Goal: Transaction & Acquisition: Purchase product/service

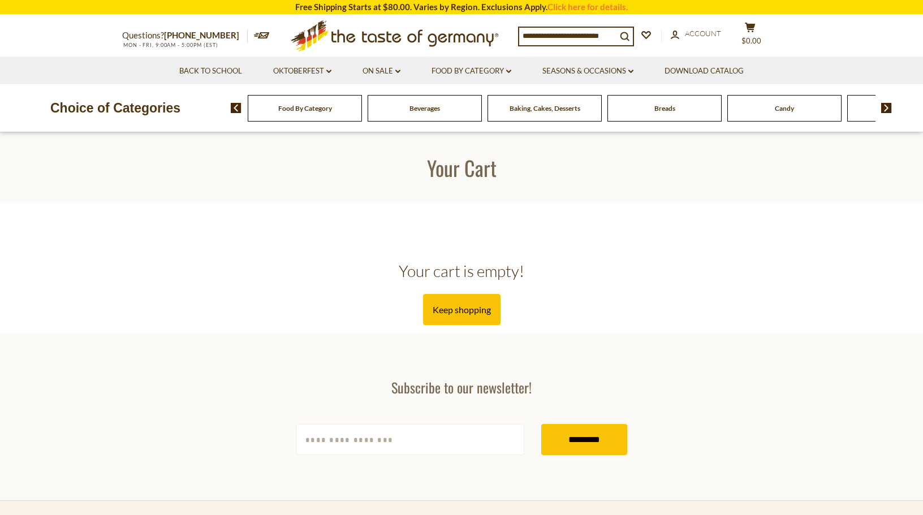
scroll to position [392, 0]
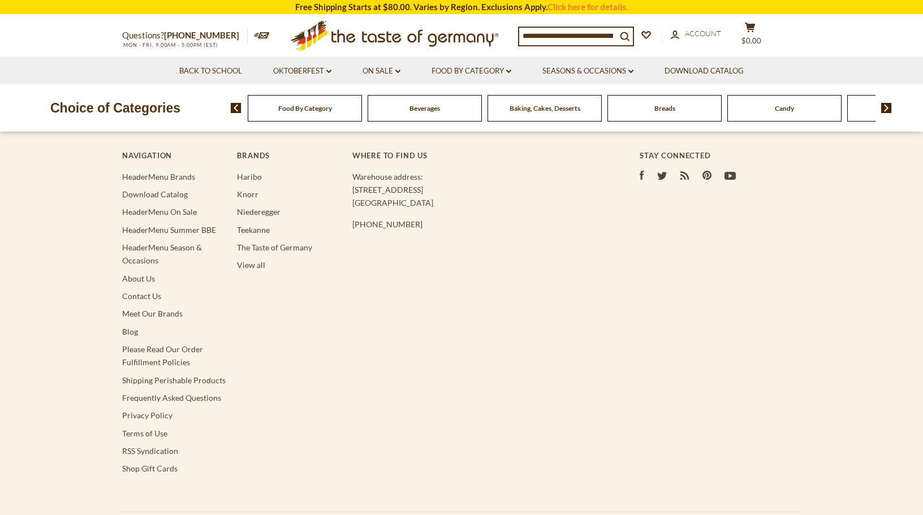
click at [565, 35] on input at bounding box center [567, 36] width 97 height 16
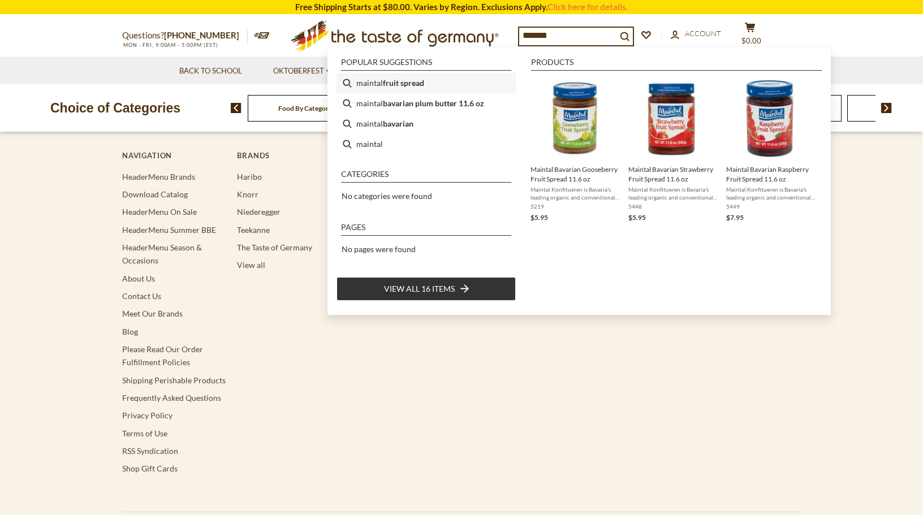
click at [426, 81] on li "maintal fruit spread" at bounding box center [425, 83] width 179 height 20
type input "**********"
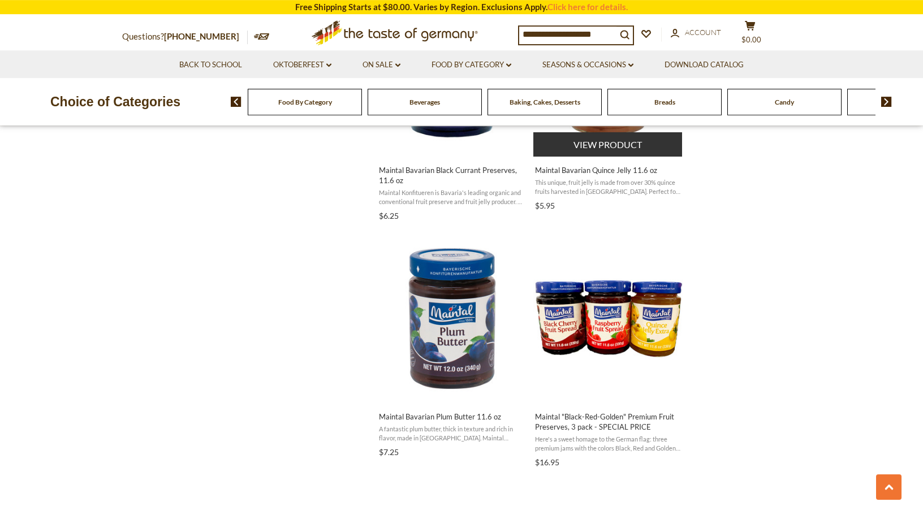
scroll to position [1372, 0]
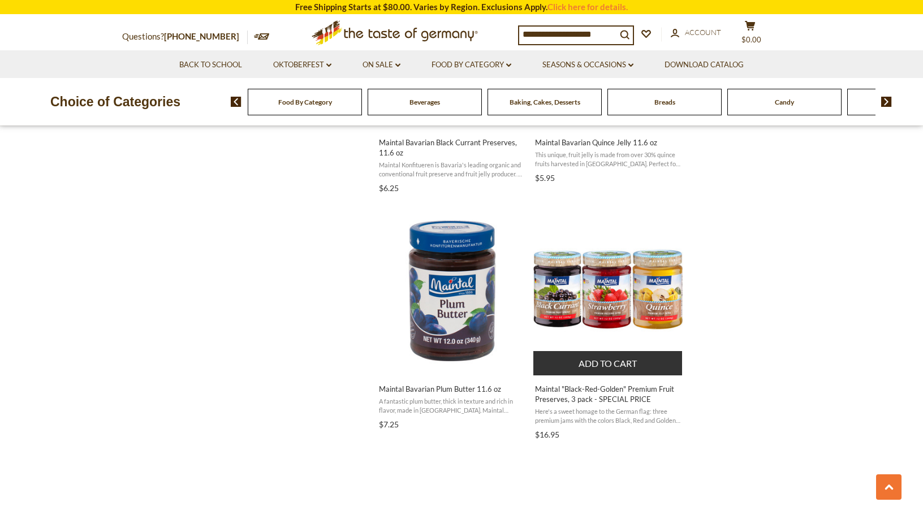
click at [592, 362] on button "Add to cart" at bounding box center [607, 363] width 149 height 24
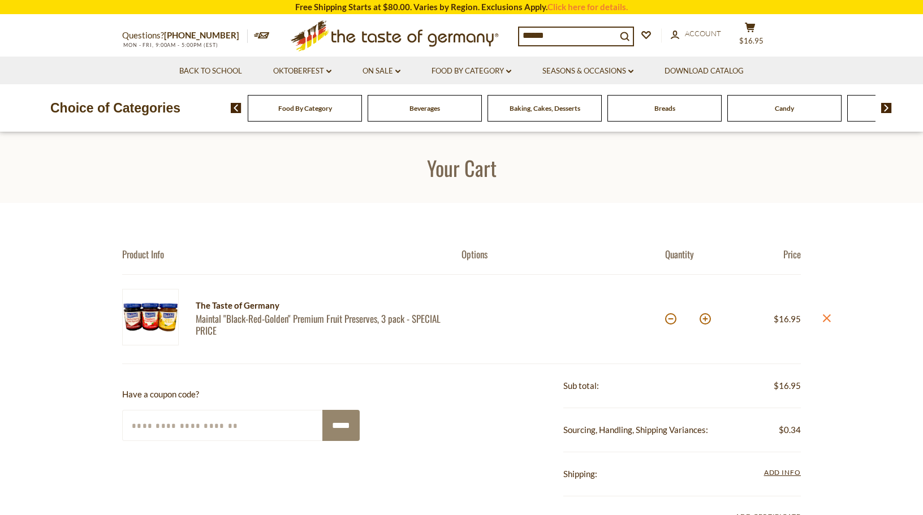
type input "*******"
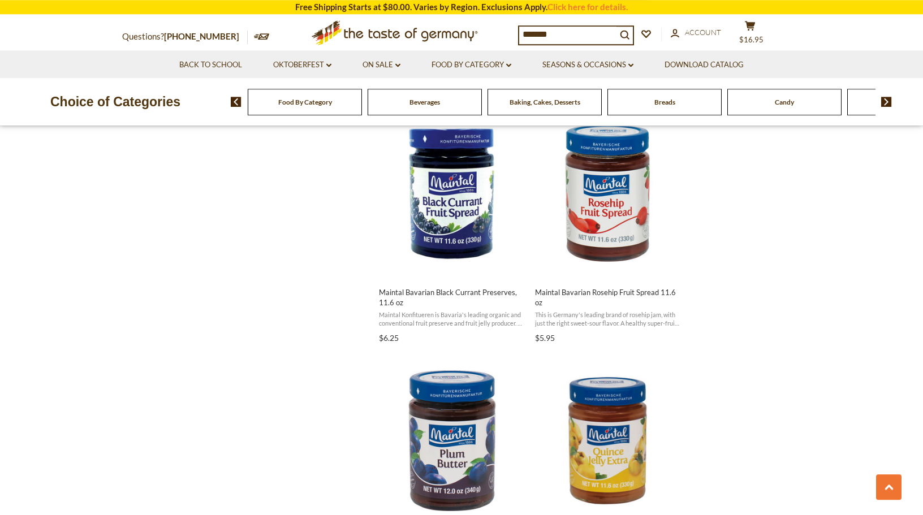
scroll to position [980, 0]
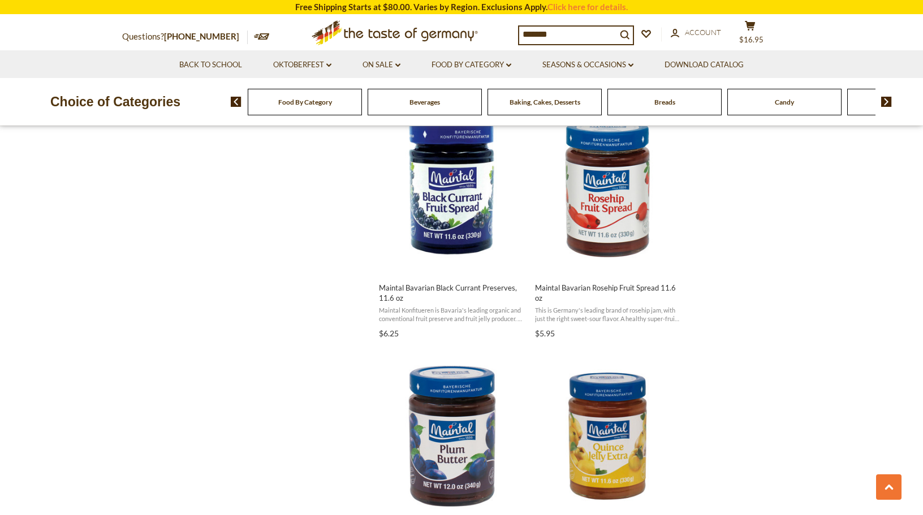
click at [591, 33] on input "*******" at bounding box center [567, 35] width 97 height 16
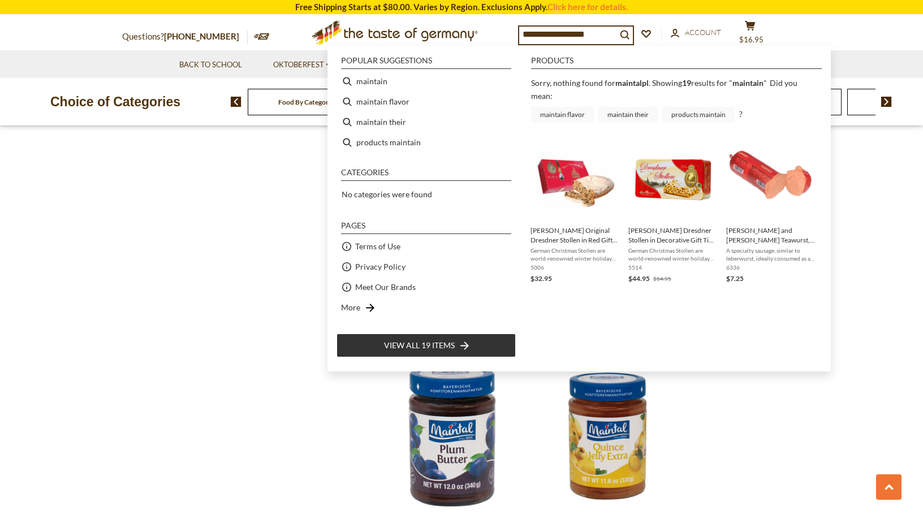
type input "********"
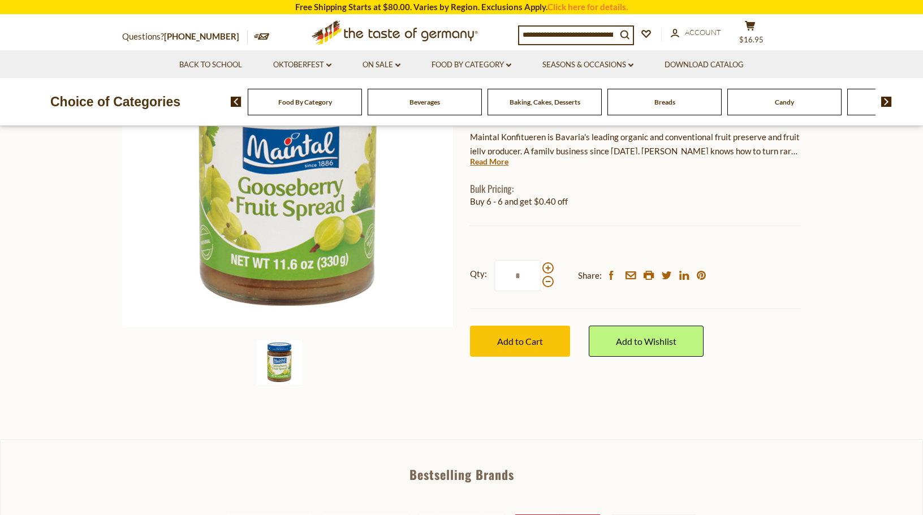
scroll to position [196, 0]
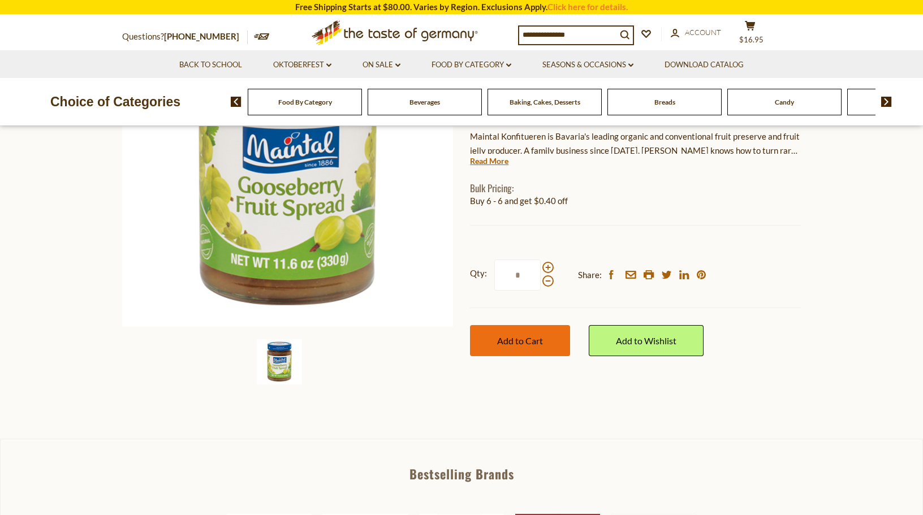
click at [522, 334] on button "Add to Cart" at bounding box center [520, 340] width 100 height 31
click at [378, 59] on link "On Sale dropdown_arrow" at bounding box center [381, 65] width 38 height 12
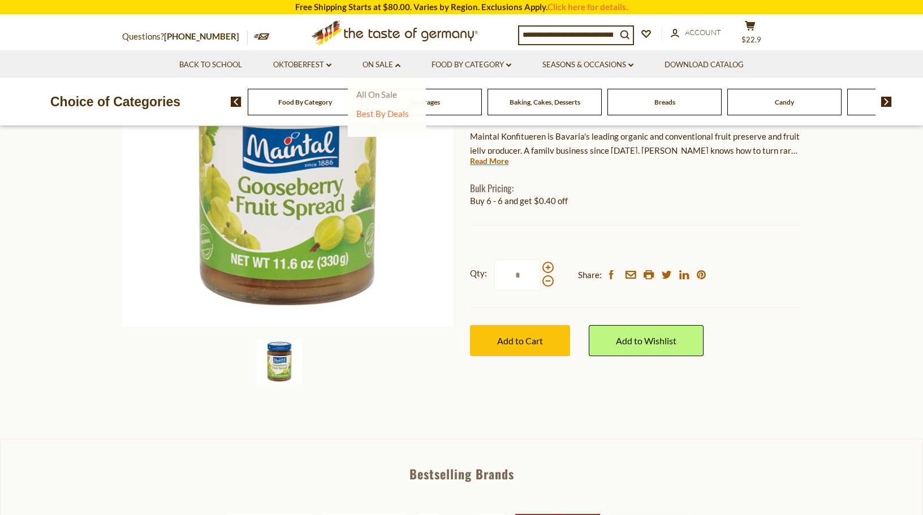
click at [380, 94] on link "All On Sale" at bounding box center [376, 94] width 41 height 10
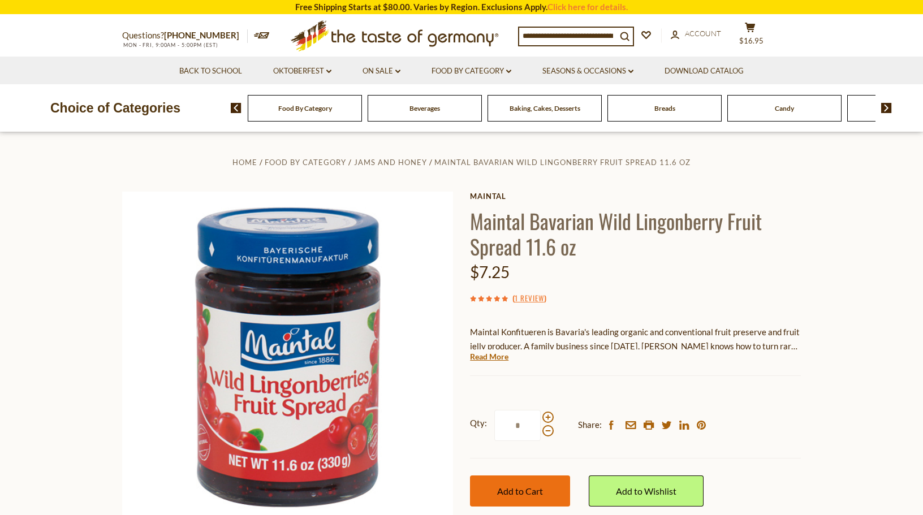
click at [520, 481] on button "Add to Cart" at bounding box center [520, 490] width 100 height 31
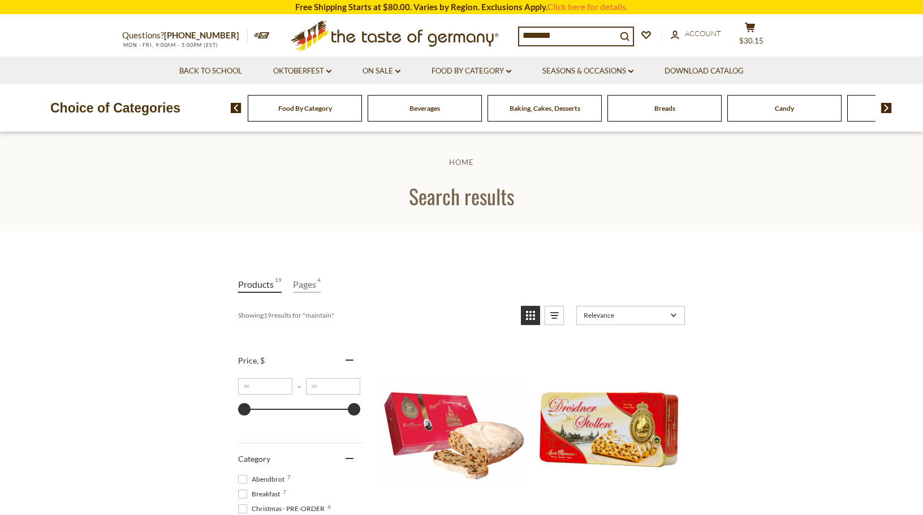
click at [573, 36] on input "********" at bounding box center [567, 36] width 97 height 16
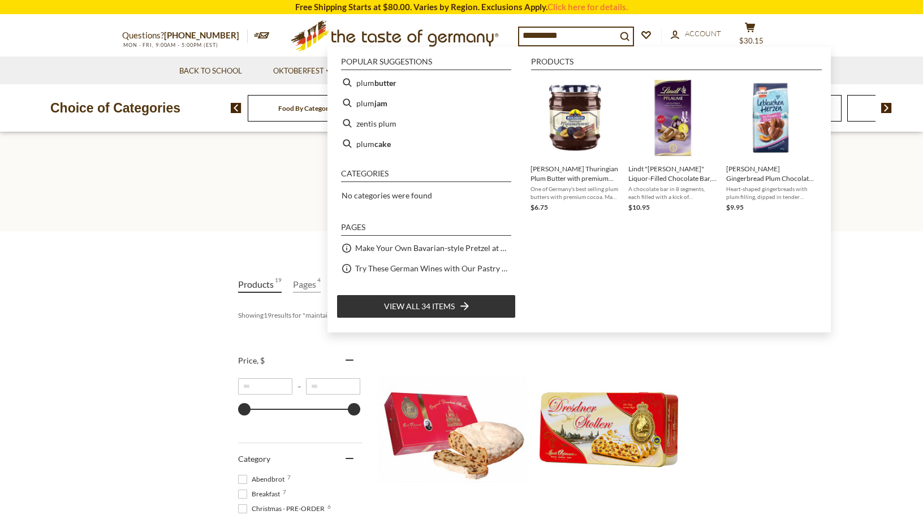
type input "**********"
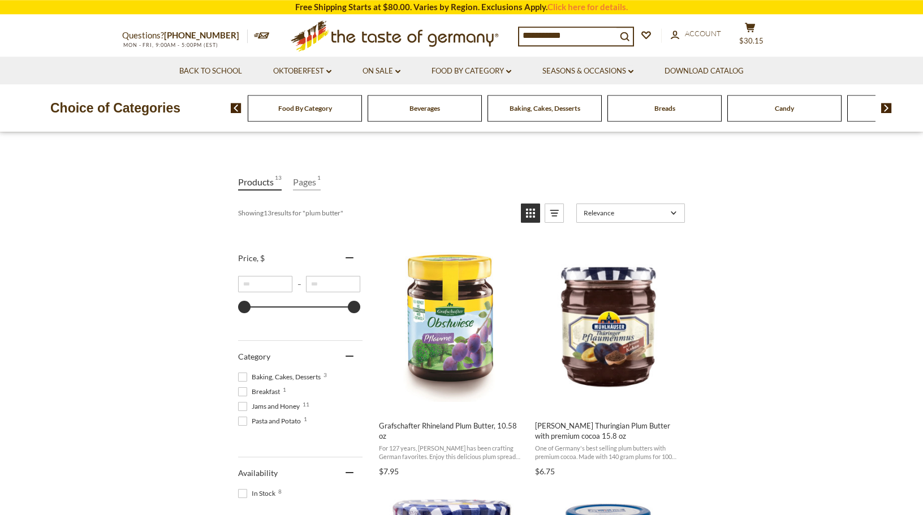
scroll to position [131, 0]
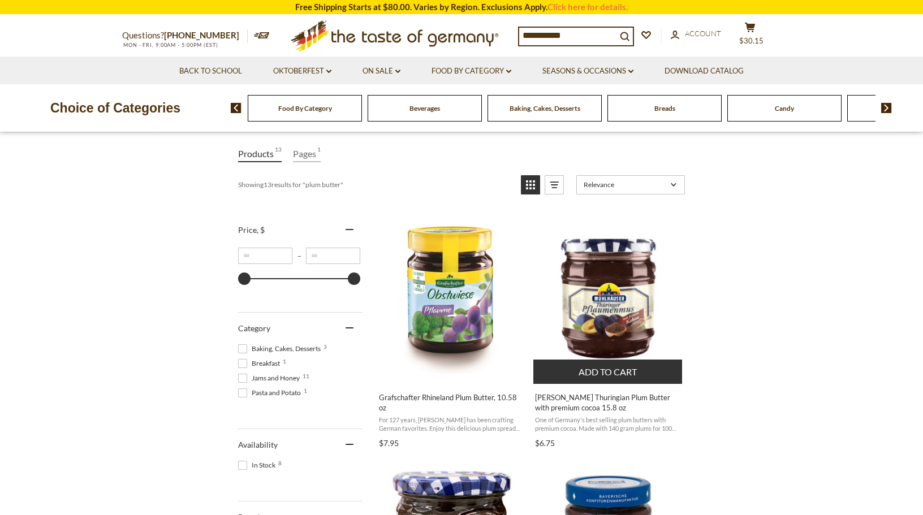
click at [615, 374] on button "Add to cart" at bounding box center [607, 372] width 149 height 24
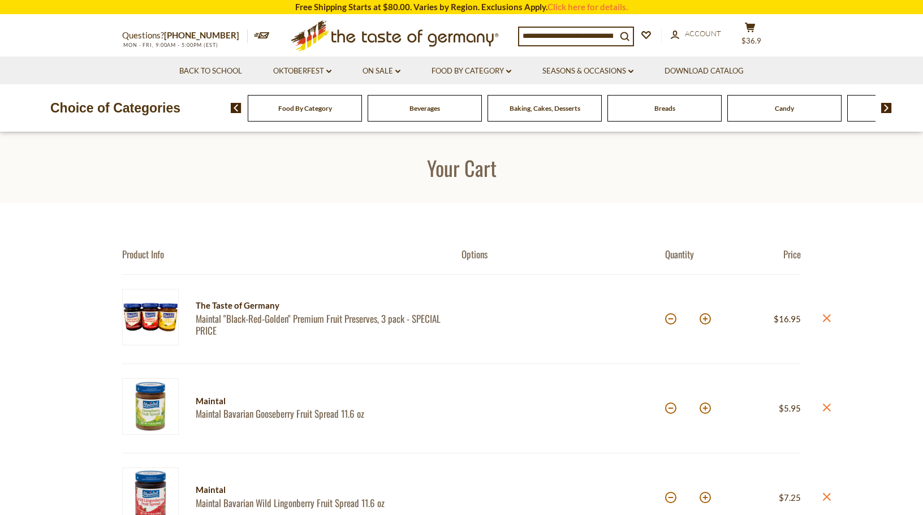
click at [569, 29] on input at bounding box center [567, 36] width 97 height 16
type input "*******"
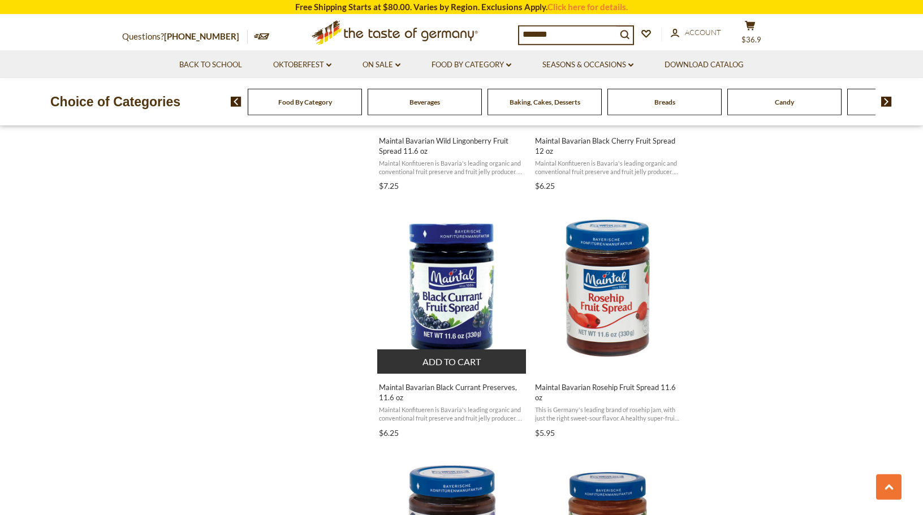
scroll to position [915, 0]
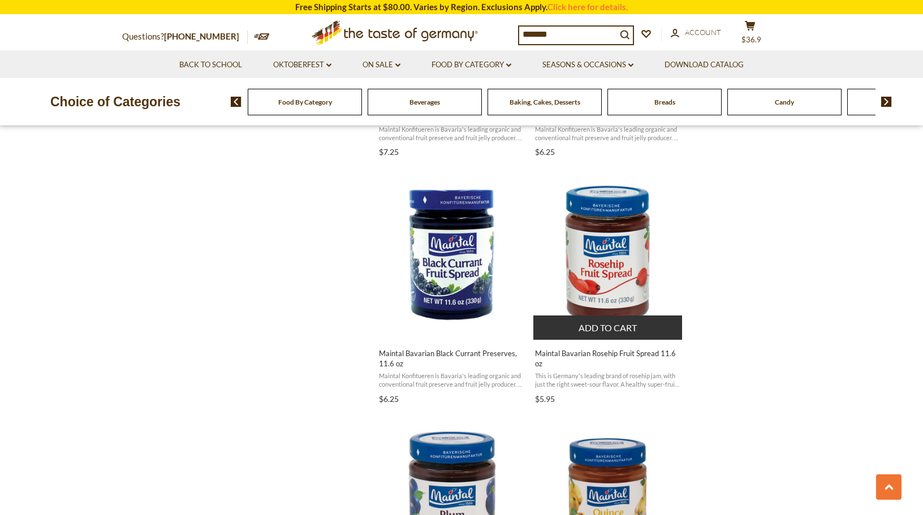
click at [605, 326] on button "Add to cart" at bounding box center [607, 327] width 149 height 24
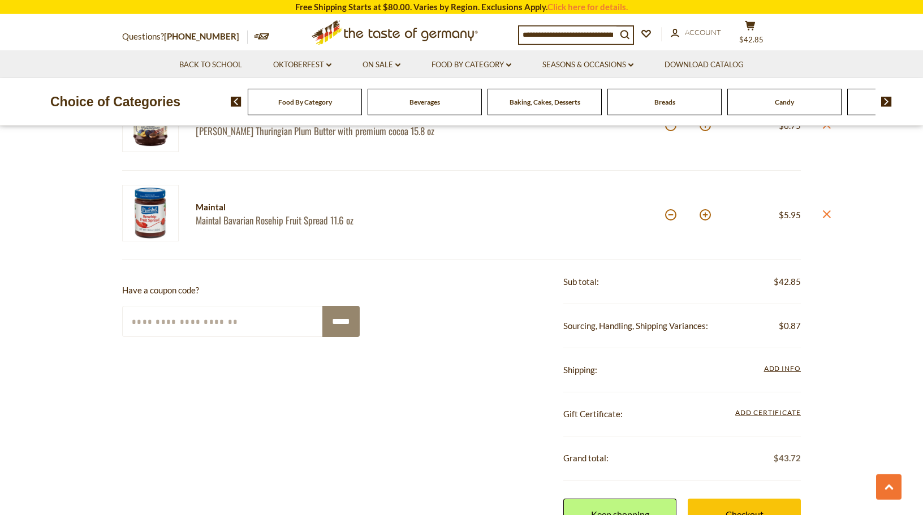
scroll to position [522, 0]
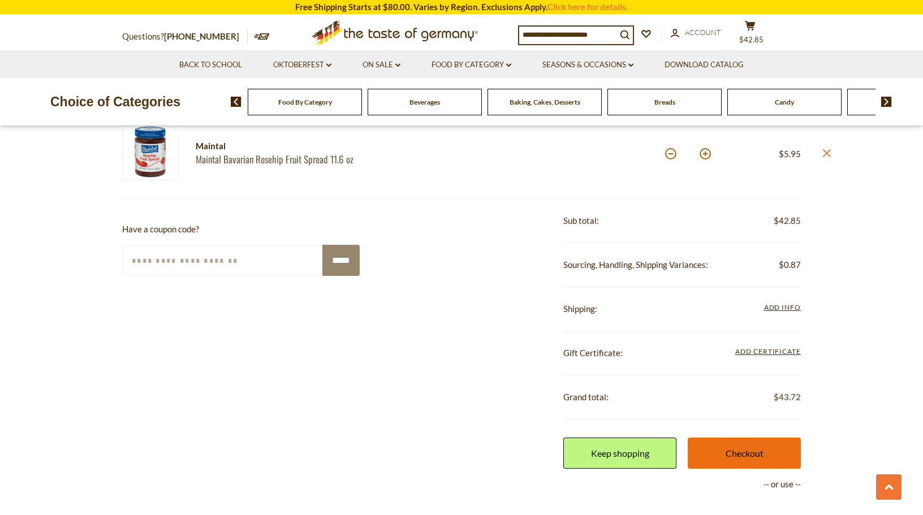
click at [742, 446] on link "Checkout" at bounding box center [743, 453] width 113 height 31
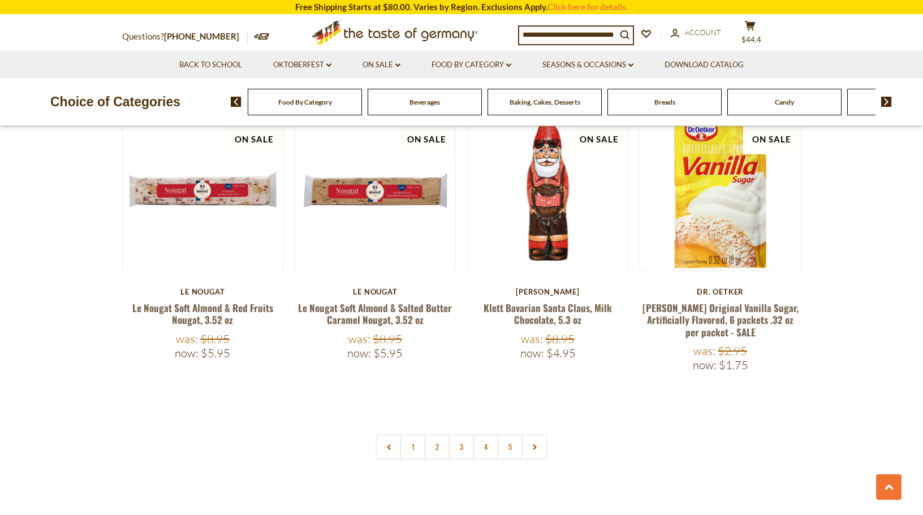
scroll to position [2549, 0]
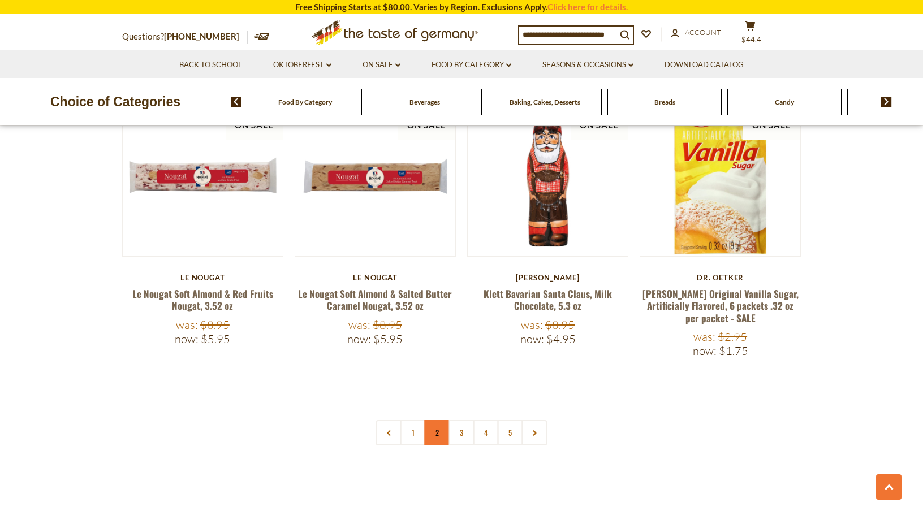
click at [439, 420] on link "2" at bounding box center [437, 432] width 25 height 25
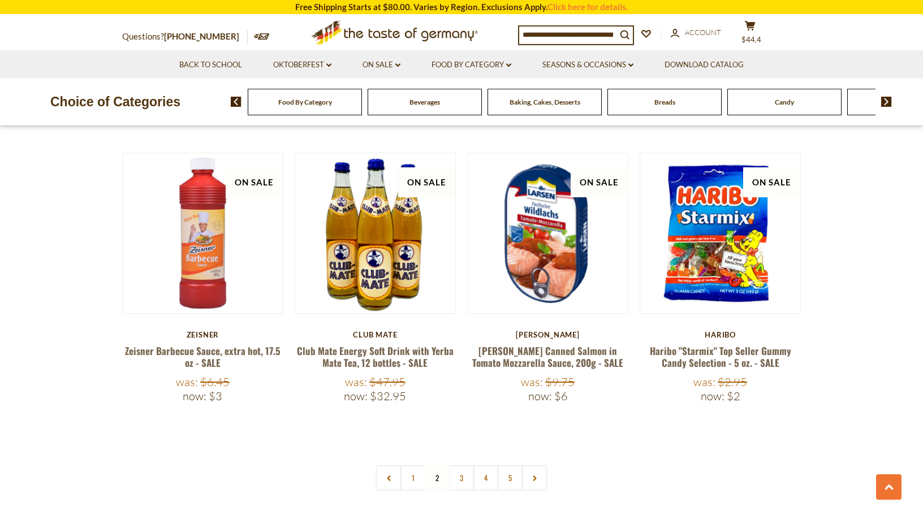
scroll to position [2558, 0]
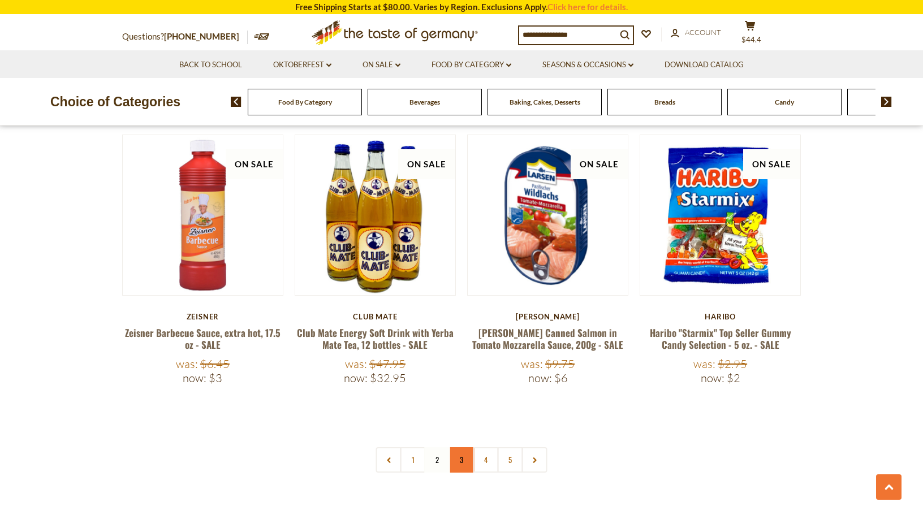
click at [465, 447] on link "3" at bounding box center [461, 459] width 25 height 25
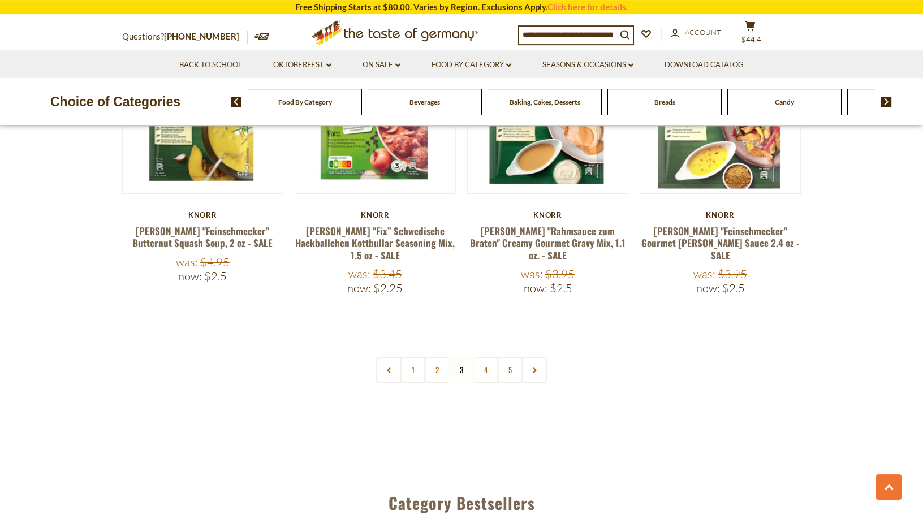
scroll to position [2623, 0]
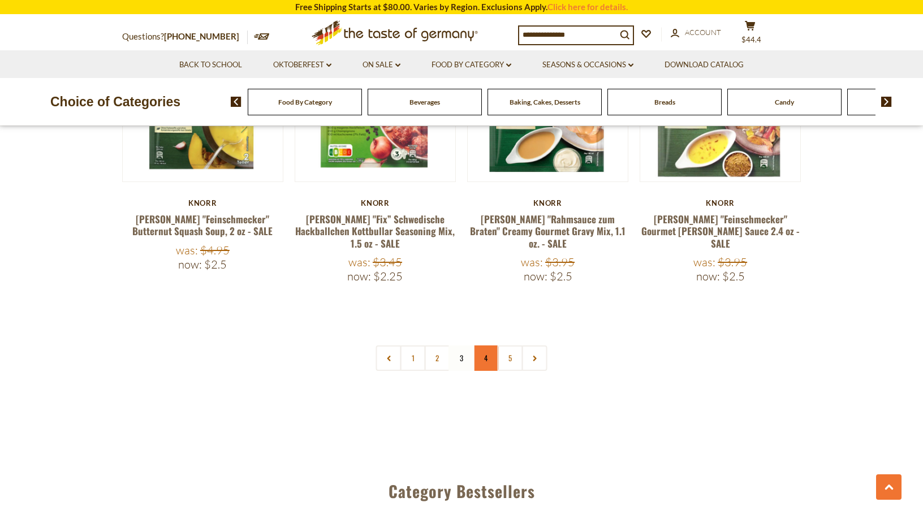
click at [492, 345] on link "4" at bounding box center [485, 357] width 25 height 25
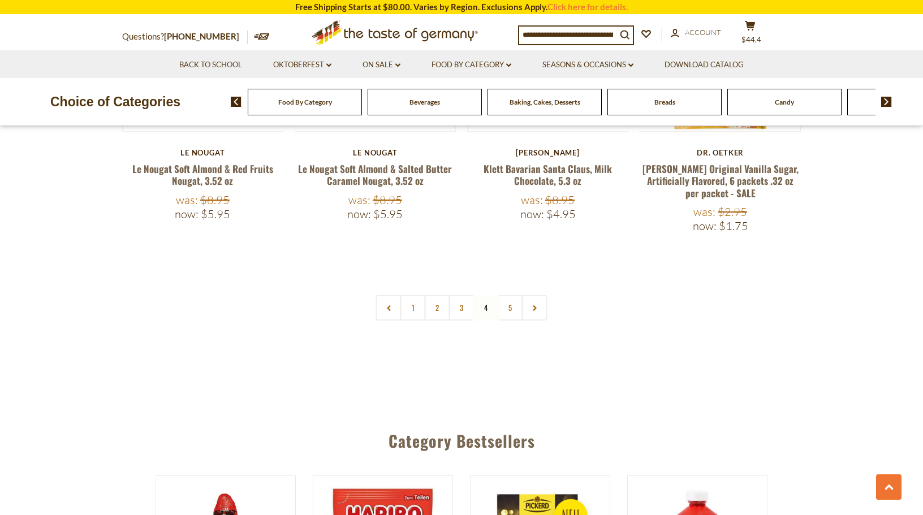
scroll to position [2754, 0]
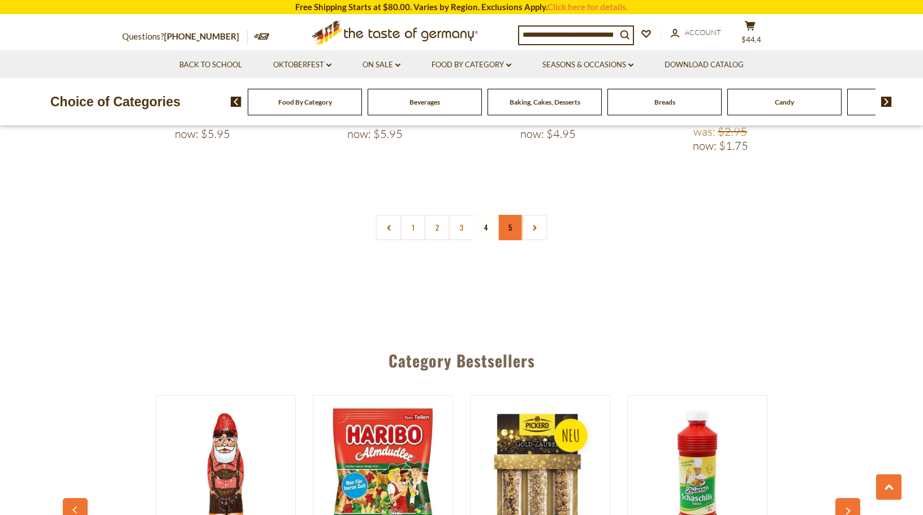
click at [506, 215] on link "5" at bounding box center [510, 227] width 25 height 25
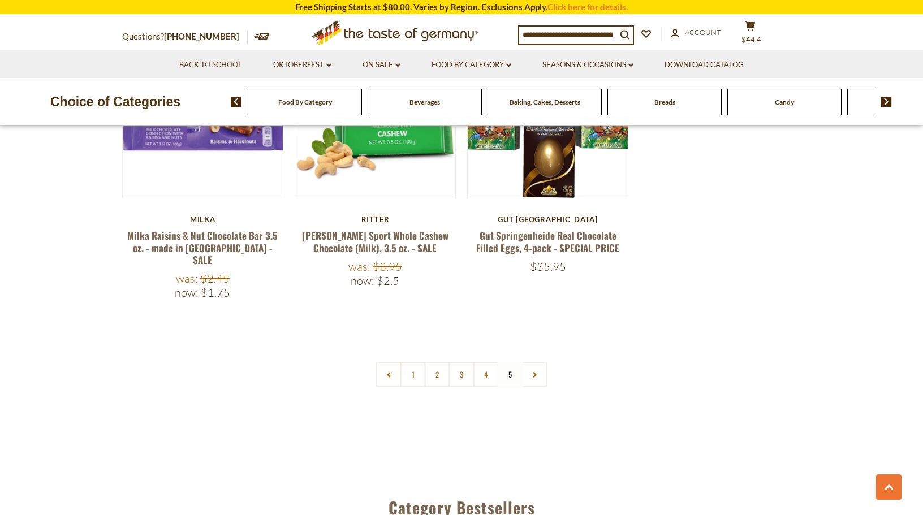
scroll to position [1774, 0]
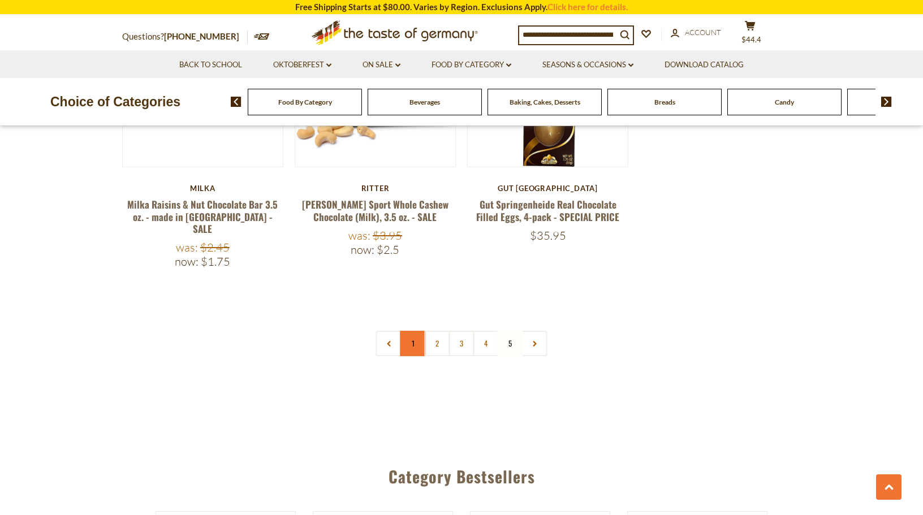
click at [419, 331] on link "1" at bounding box center [412, 343] width 25 height 25
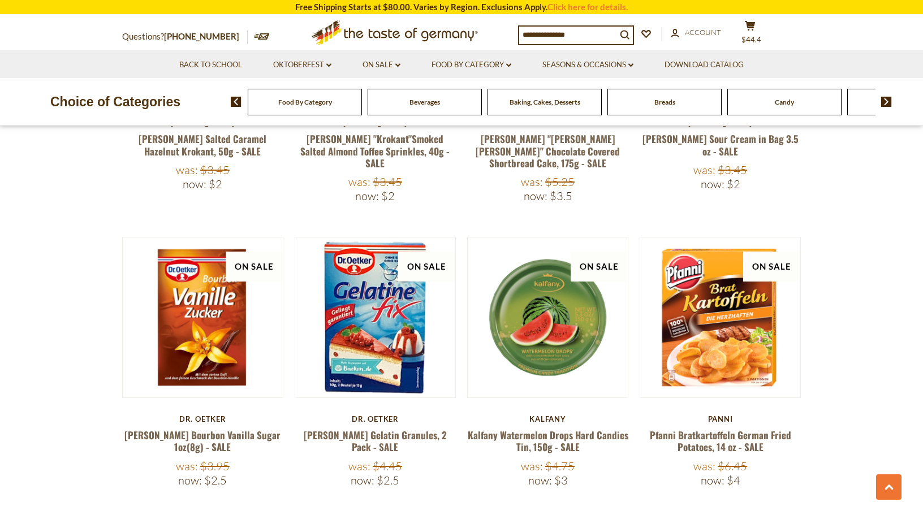
scroll to position [989, 0]
